Goal: Communication & Community: Answer question/provide support

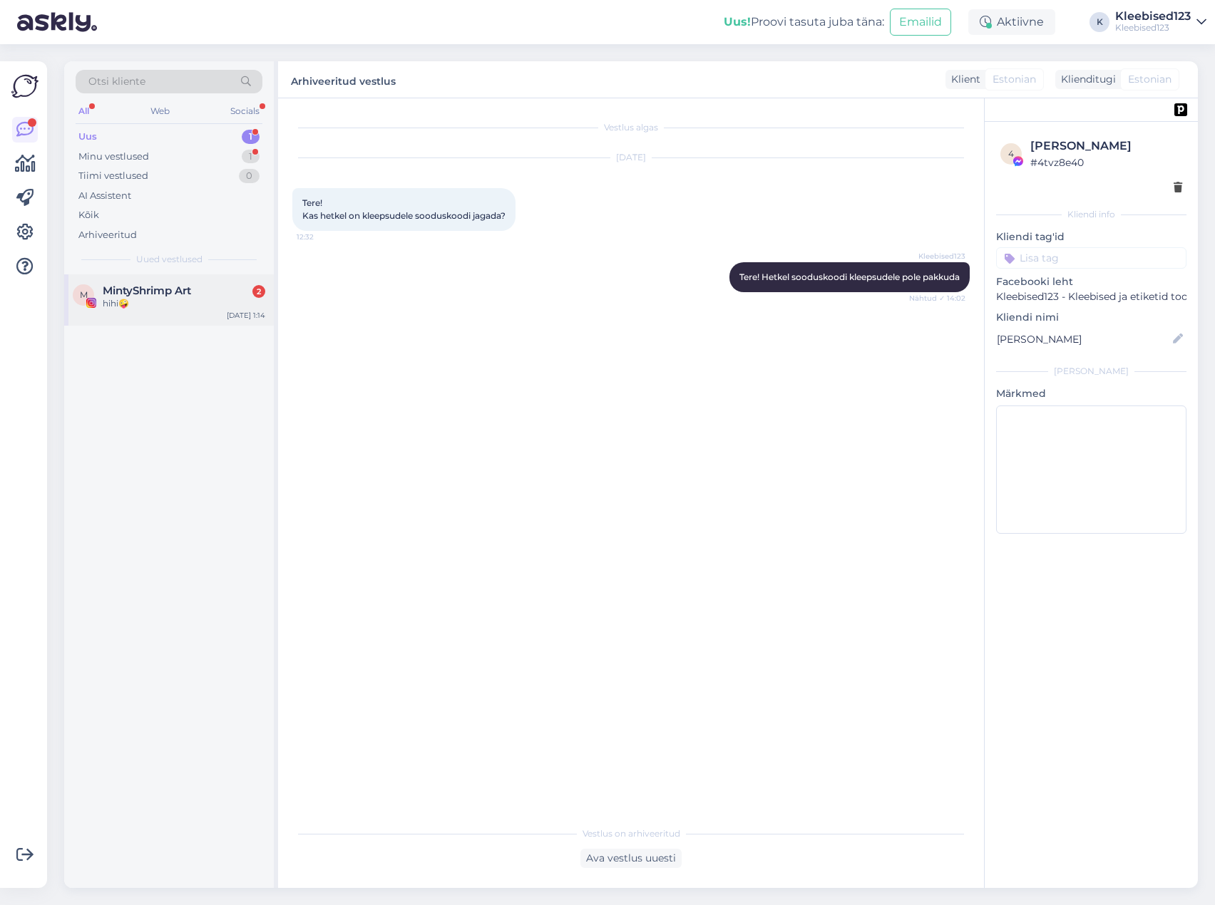
click at [145, 300] on div "hihi🤪" at bounding box center [184, 303] width 163 height 13
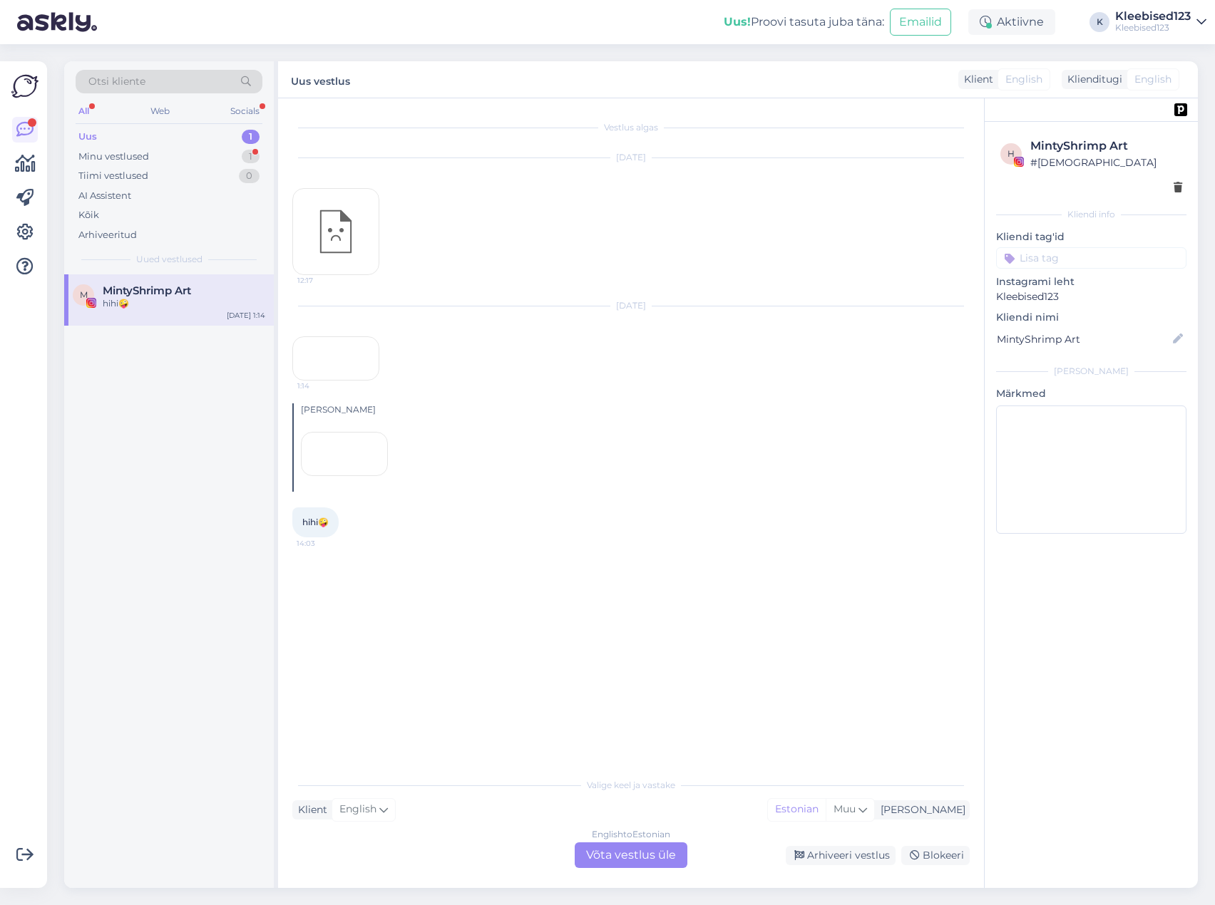
click at [329, 527] on span "hihi🤪" at bounding box center [315, 522] width 26 height 11
click at [630, 855] on div "English to Estonian Võta vestlus üle" at bounding box center [630, 855] width 113 height 26
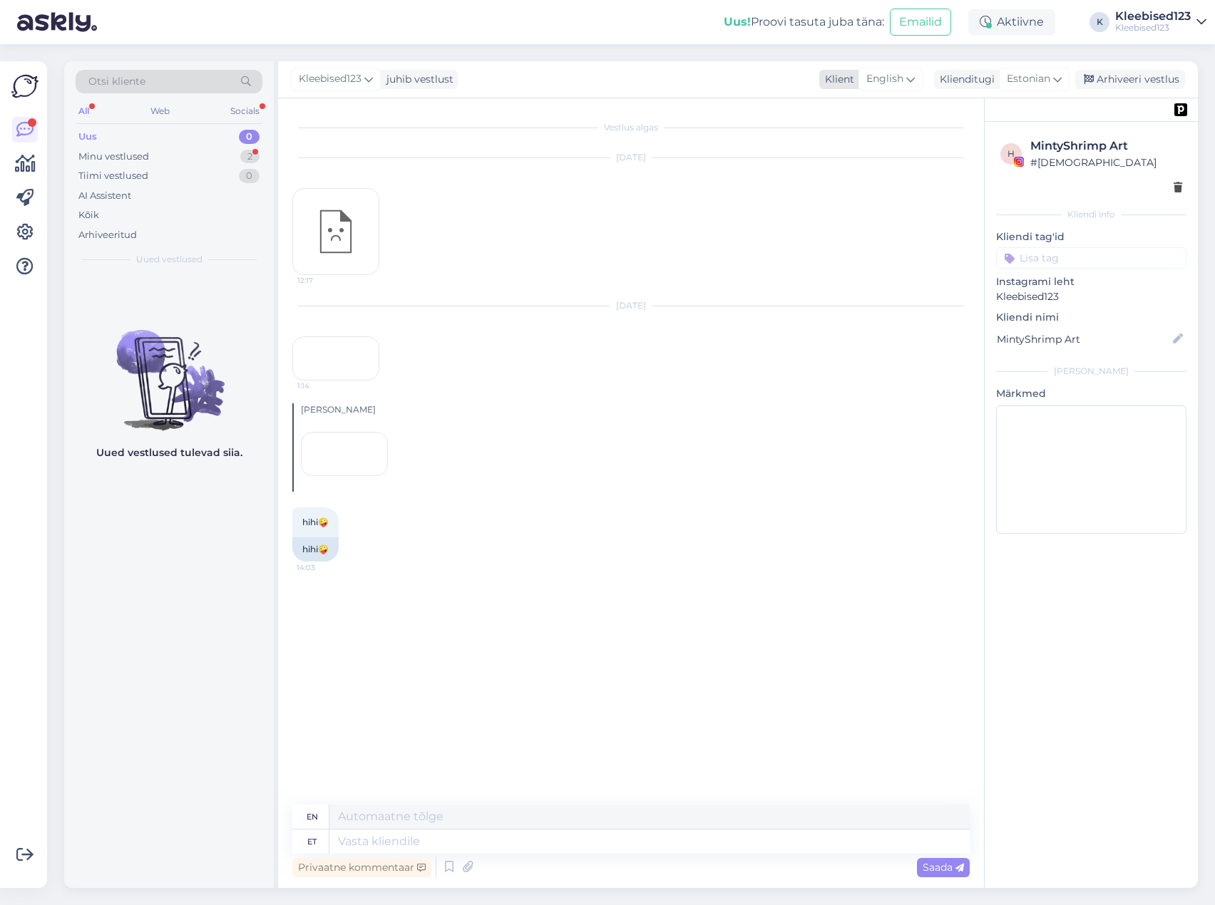
click at [892, 82] on span "English" at bounding box center [884, 79] width 37 height 16
type input "es"
click at [877, 160] on link "Estonian" at bounding box center [871, 165] width 157 height 23
click at [349, 541] on button at bounding box center [347, 534] width 9 height 13
click at [472, 577] on div "Vasta hihi🤪 14:03 hihi🤪 Teata tõlkeveast" at bounding box center [630, 486] width 677 height 181
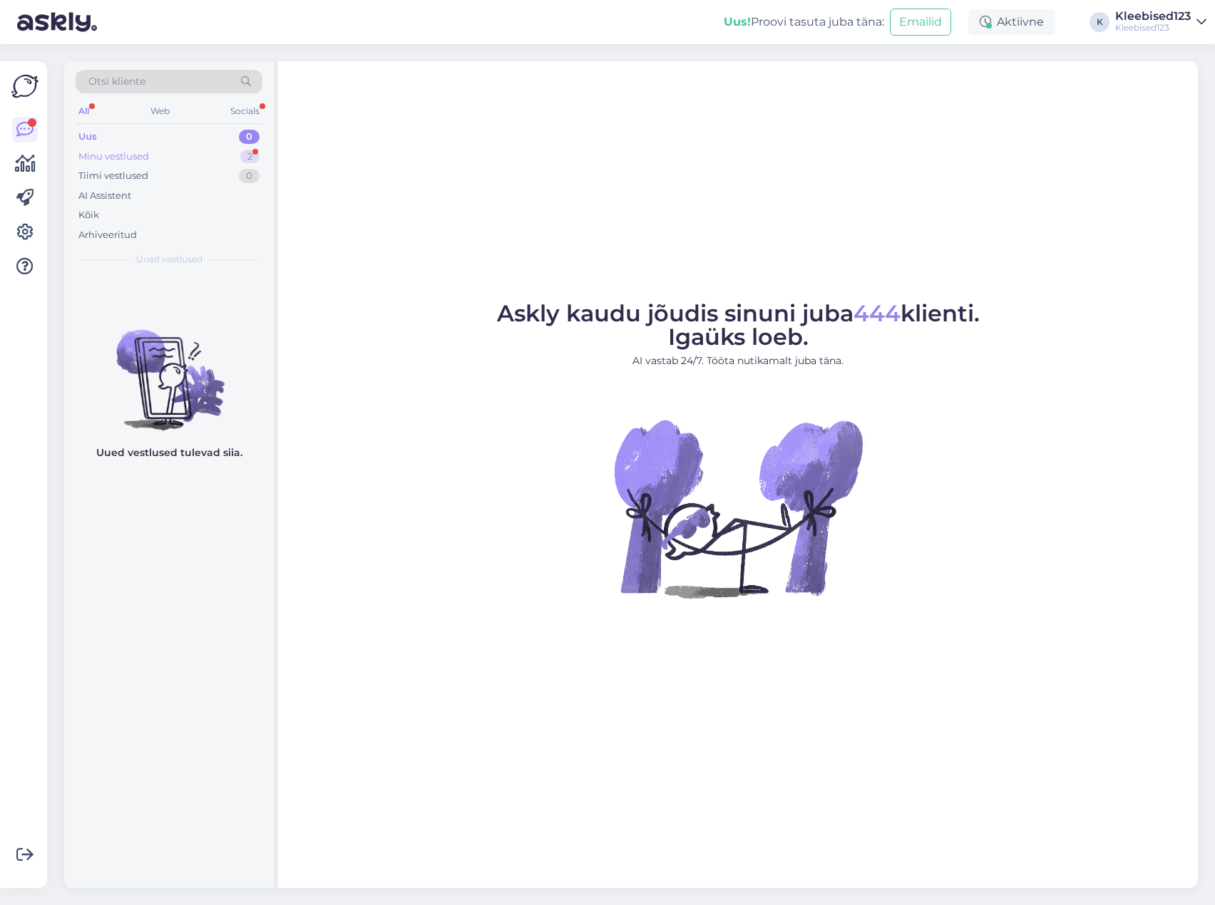
click at [113, 155] on div "Minu vestlused" at bounding box center [113, 157] width 71 height 14
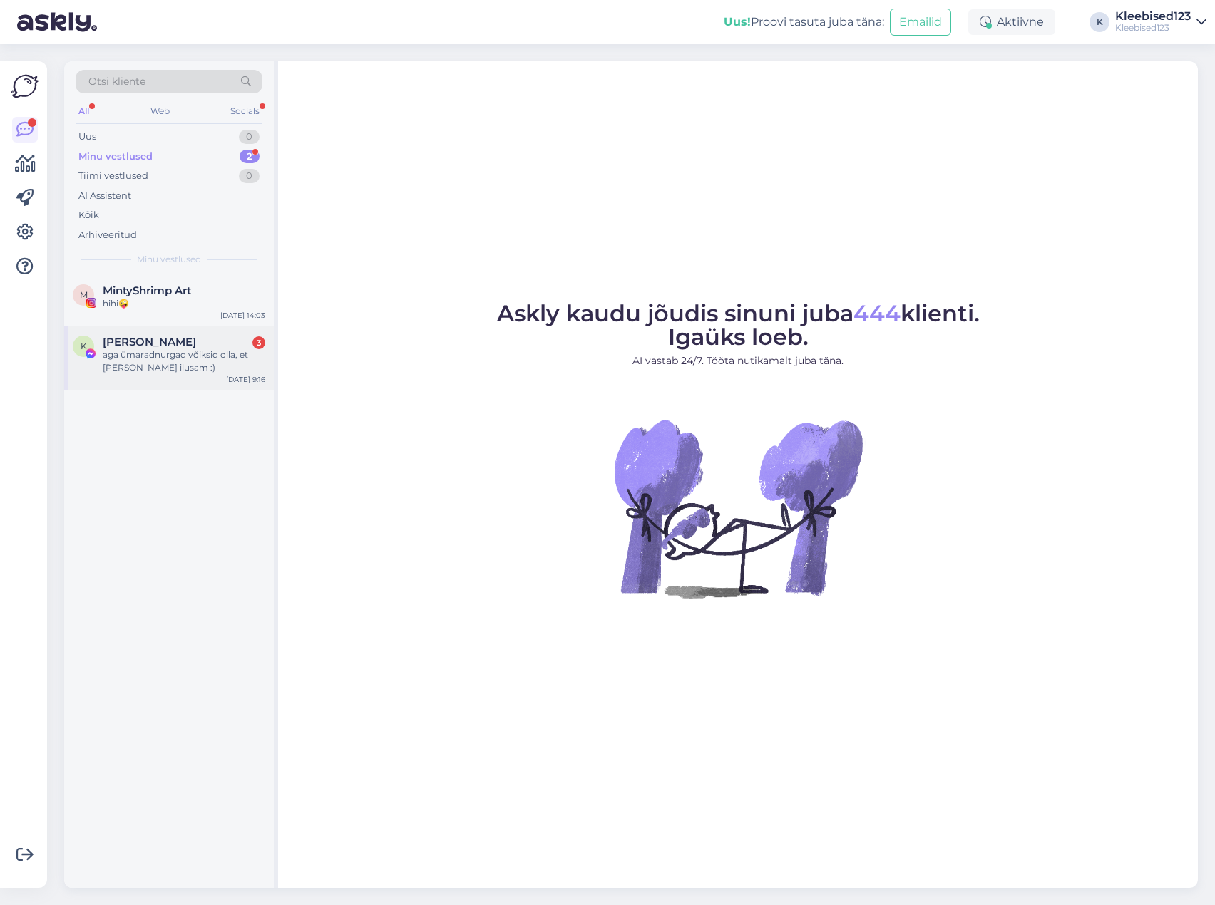
click at [155, 364] on div "aga ümaradnurgad võiksid olla, et [PERSON_NAME] ilusam :)" at bounding box center [184, 362] width 163 height 26
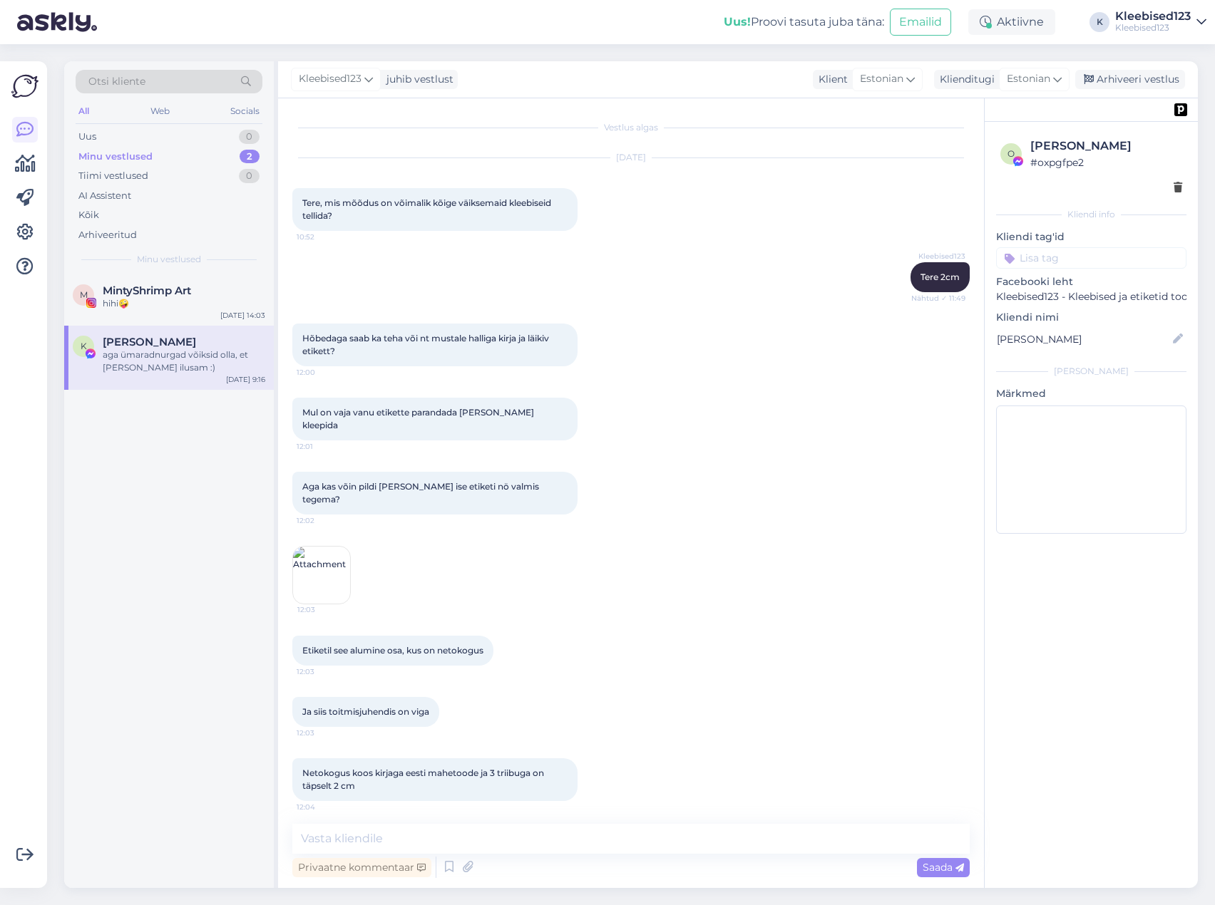
scroll to position [3164, 0]
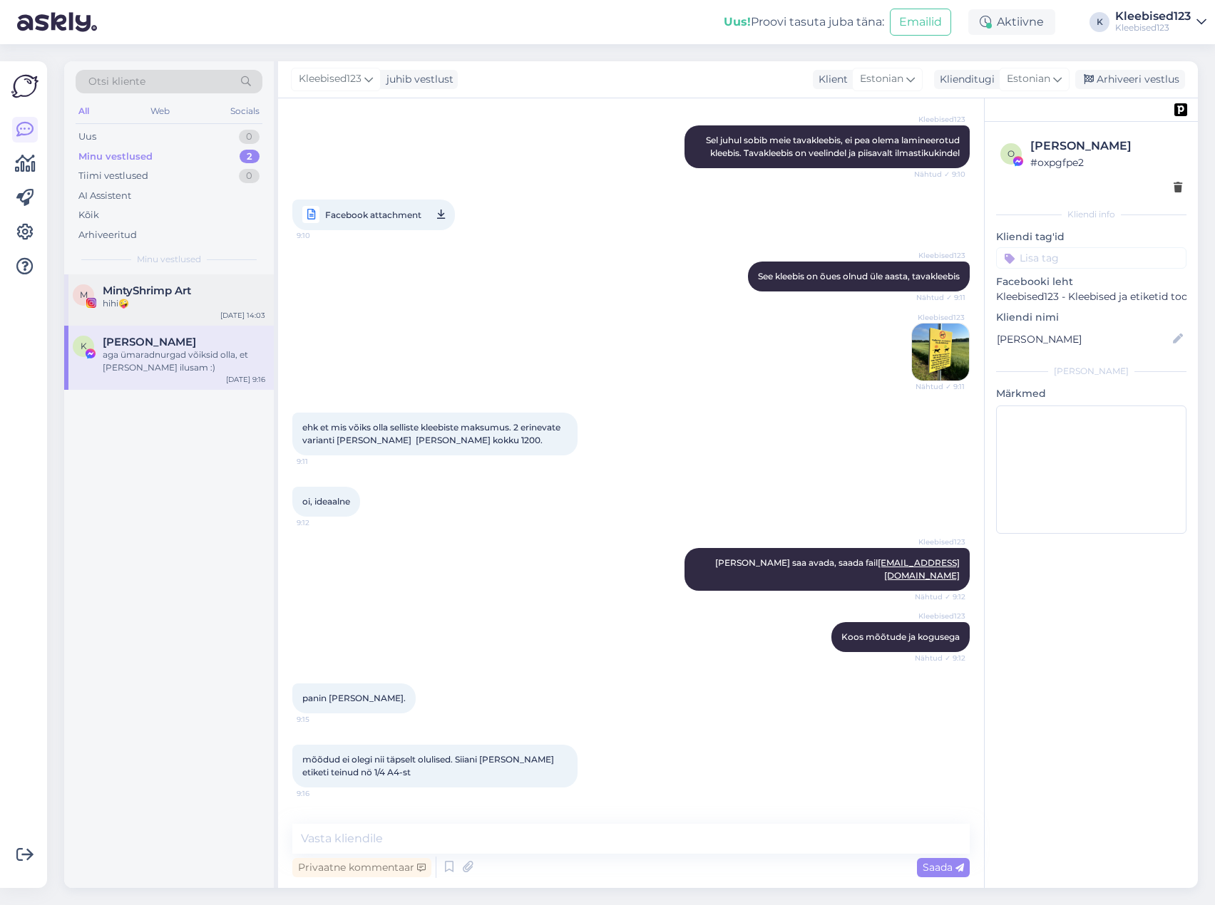
click at [164, 287] on span "MintyShrimp Art" at bounding box center [147, 290] width 88 height 13
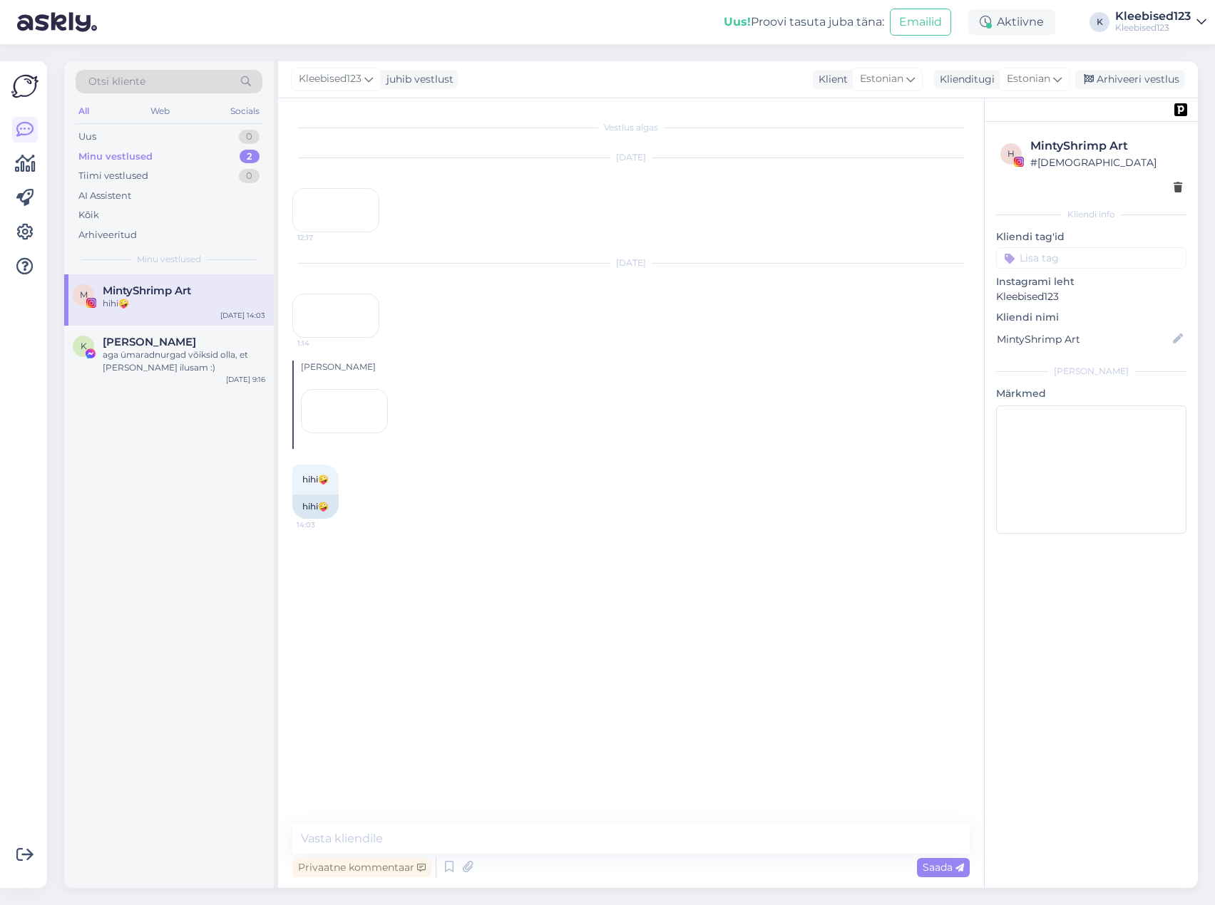
scroll to position [0, 0]
click at [356, 381] on div "1:14" at bounding box center [335, 358] width 87 height 44
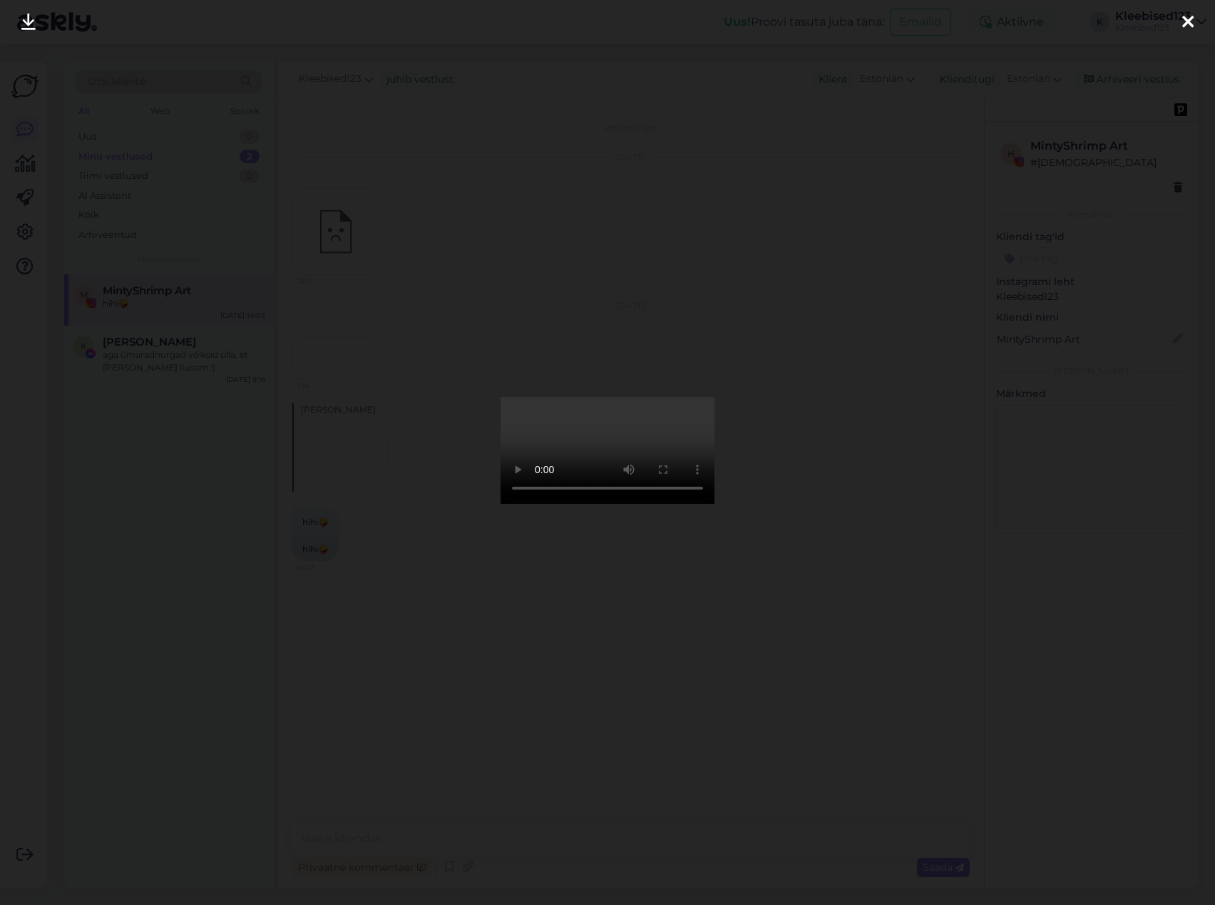
click at [1193, 20] on div at bounding box center [1187, 22] width 29 height 45
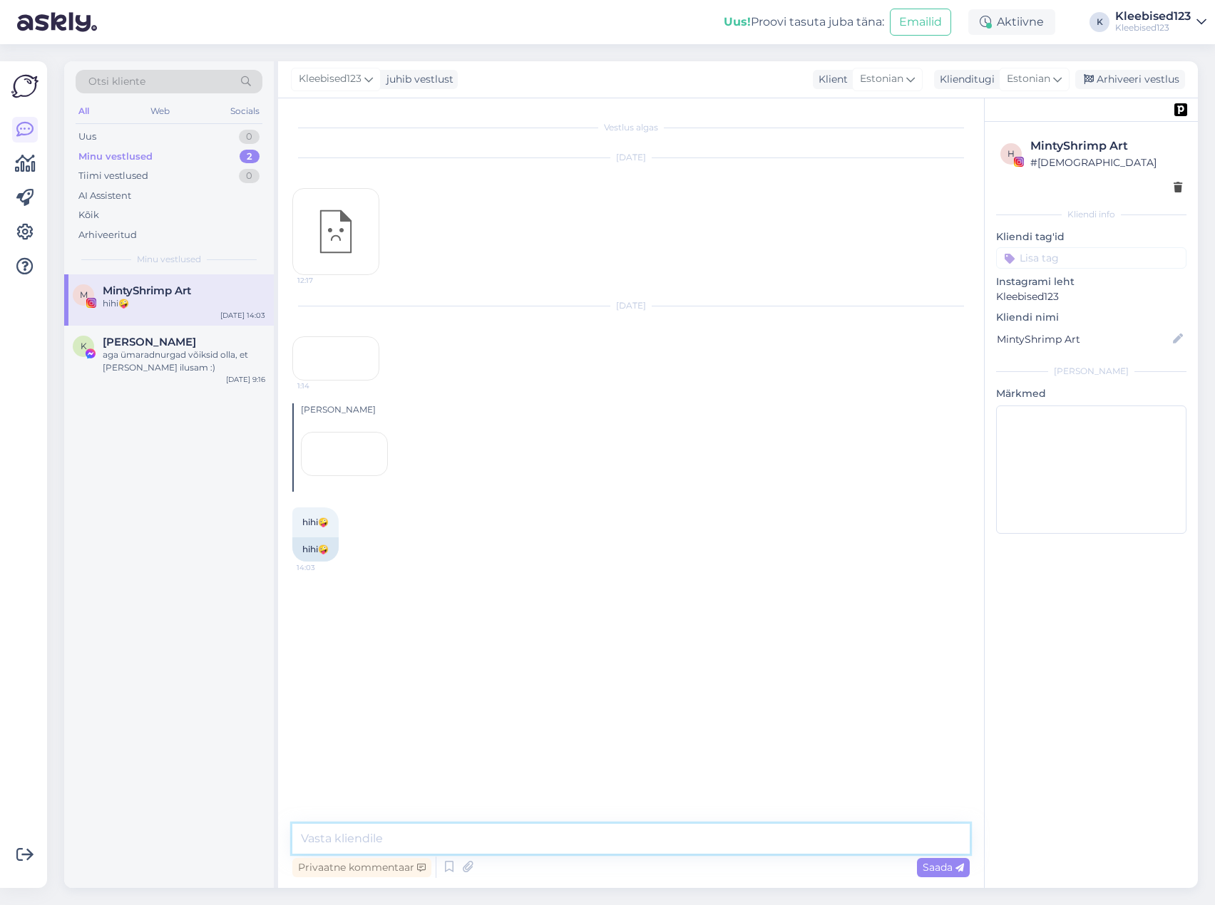
click at [421, 834] on textarea at bounding box center [630, 839] width 677 height 30
type textarea ";"
type textarea "😉"
drag, startPoint x: 944, startPoint y: 869, endPoint x: 741, endPoint y: 604, distance: 333.0
click at [944, 869] on span "Saada" at bounding box center [942, 867] width 41 height 13
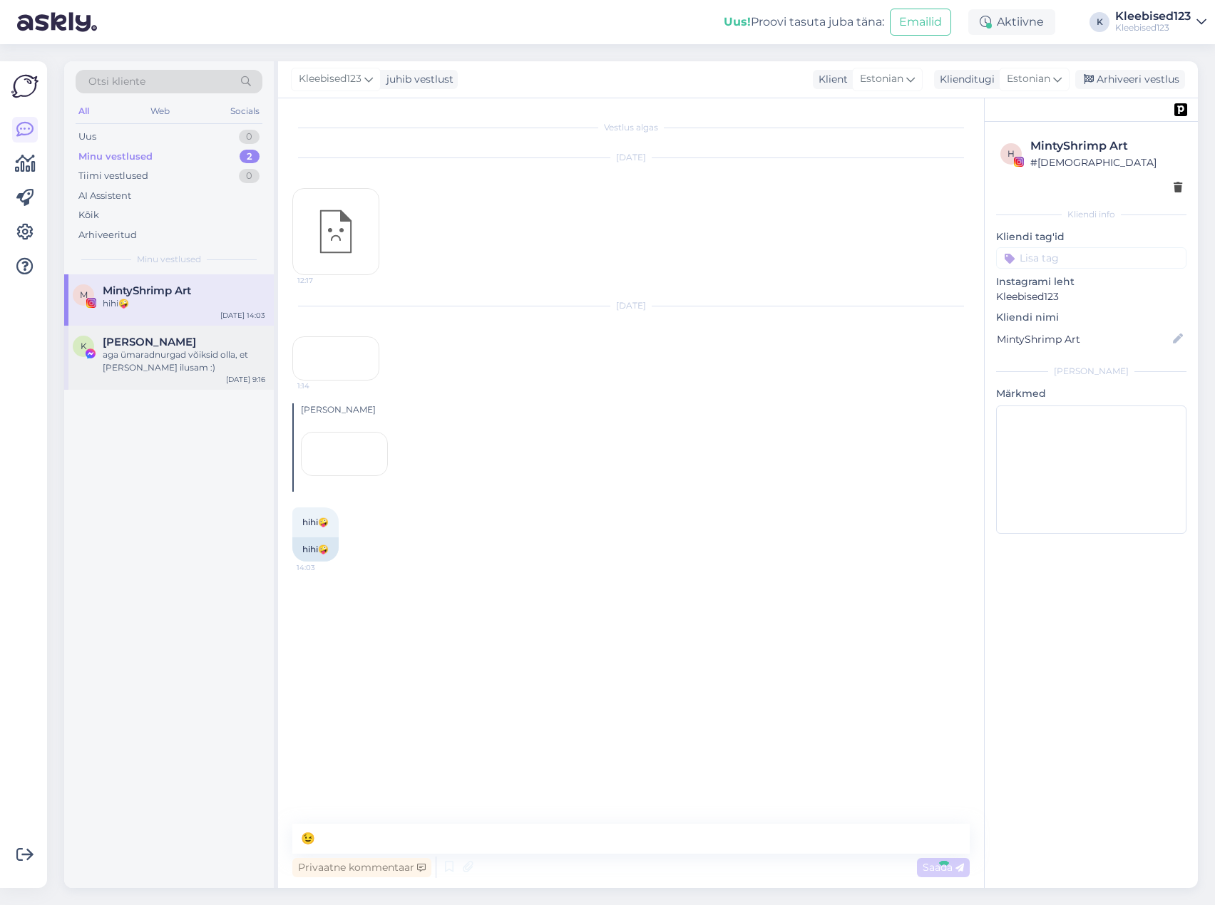
click at [172, 351] on div "aga ümaradnurgad võiksid olla, et [PERSON_NAME] ilusam :)" at bounding box center [184, 362] width 163 height 26
